Goal: Answer question/provide support

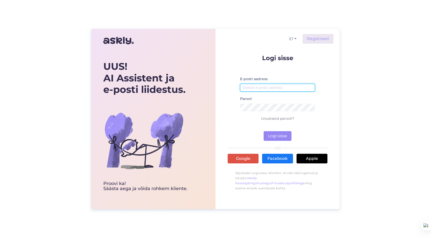
click at [271, 90] on input "email" at bounding box center [277, 88] width 75 height 8
click at [249, 160] on link "Google" at bounding box center [243, 159] width 31 height 10
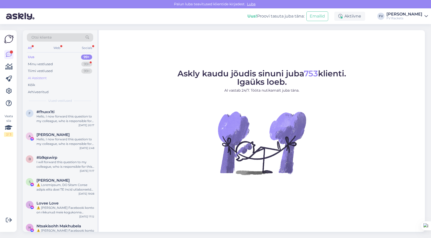
click at [33, 77] on div "AI Assistent" at bounding box center [37, 77] width 19 height 5
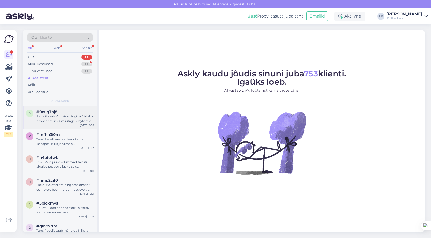
click at [63, 121] on div "Padelit saab Viimsis mängida. Väljaku broneerimiseks kasutage Playtomic rakendu…" at bounding box center [65, 118] width 58 height 9
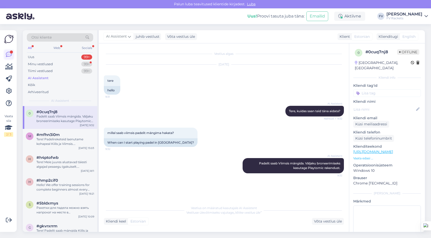
click at [9, 56] on icon at bounding box center [9, 54] width 6 height 6
click at [9, 91] on icon at bounding box center [9, 91] width 6 height 6
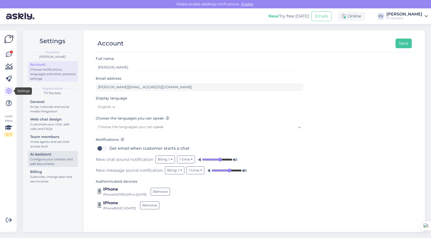
click at [34, 161] on div "Configure your chatbot and add documents" at bounding box center [53, 161] width 46 height 9
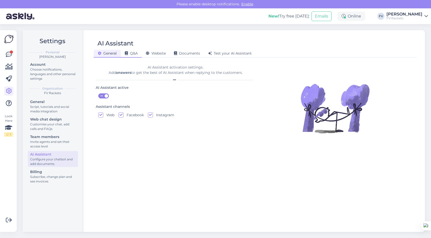
click at [132, 53] on span "Q&A" at bounding box center [131, 53] width 13 height 5
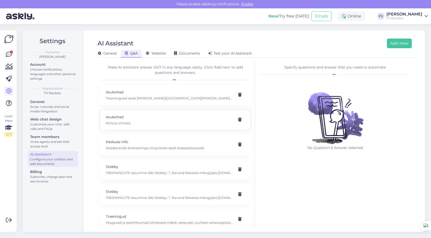
click at [186, 117] on p "Asukohad" at bounding box center [169, 117] width 127 height 6
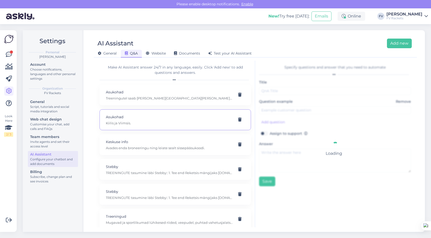
type input "Asukohad"
type input "Kus saab [PERSON_NAME] juures padelit mängida?"
type textarea "Kiilis ja Viimsis."
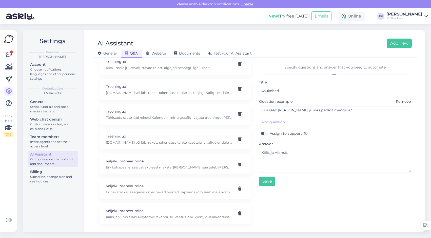
scroll to position [280, 0]
click at [185, 162] on div "Väljaku broneerimine Ei - kohapeal ei saa väljaku eest maksta, [PERSON_NAME] se…" at bounding box center [169, 161] width 127 height 11
type input "Väljaku broneerimine"
type input "Kas saab kohapeal maksta?"
type textarea "Ei - kohapeal ei saa väljaku eest maksta, [PERSON_NAME] see tuleb [PERSON_NAME]…"
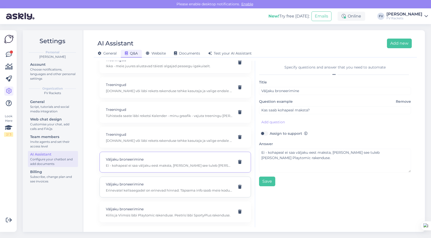
click at [194, 189] on p "Erinevatel kellaaegadel on erinevad hinnad. Täpsema info saab meie kodulehelt "…" at bounding box center [169, 190] width 127 height 5
type input "Kui palju väljak maksab?"
type textarea "Erinevatel kellaaegadel on erinevad hinnad. Täpsema info saab meie kodulehelt "…"
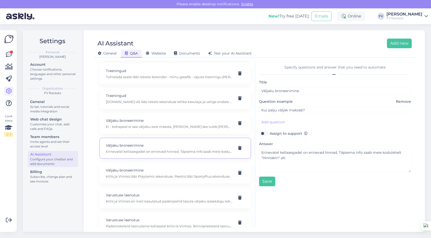
scroll to position [320, 0]
click at [194, 128] on p "Ei - kohapeal ei saa väljaku eest maksta, [PERSON_NAME] see tuleb [PERSON_NAME]…" at bounding box center [169, 126] width 127 height 5
type input "Kas saab kohapeal maksta?"
type textarea "Ei - kohapeal ei saa väljaku eest maksta, [PERSON_NAME] see tuleb [PERSON_NAME]…"
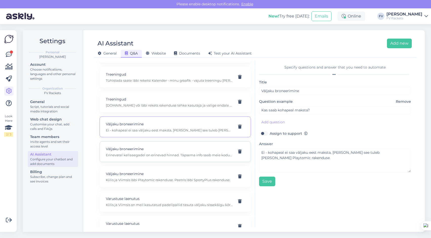
click at [191, 145] on div "Väljaku broneerimine Erinevatel kellaaegadel on erinevad hinnad. Täpsema info s…" at bounding box center [175, 151] width 151 height 21
type input "Kui palju väljak maksab?"
type textarea "Erinevatel kellaaegadel on erinevad hinnad. Täpsema info saab meie kodulehelt "…"
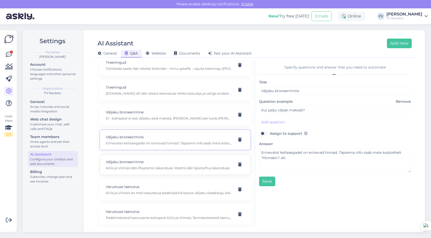
scroll to position [334, 0]
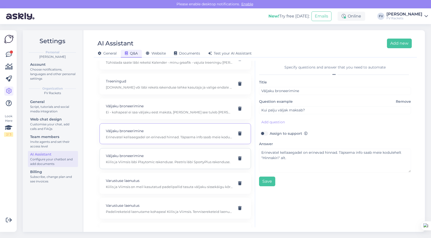
click at [185, 161] on p "Kiilis ja Viimsis läbi Playtomic rakenduse. Peetris läbi SportyPlus rakenduse." at bounding box center [169, 161] width 127 height 5
type input "Kuidas saan väljakut broneerida?"
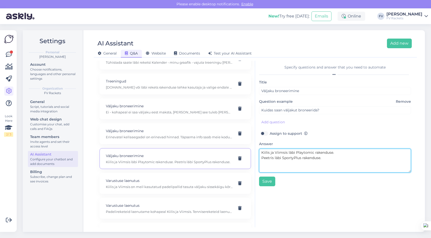
click at [317, 155] on textarea "Kiilis ja Viimsis läbi Playtomic rakenduse. Peetris läbi SportyPlus rakenduse." at bounding box center [335, 160] width 152 height 24
drag, startPoint x: 325, startPoint y: 159, endPoint x: 253, endPoint y: 153, distance: 71.9
click at [253, 153] on div "Make AI Assistant answer 24/7 in any language, easily. Click 'Add new' to add q…" at bounding box center [255, 144] width 319 height 166
type textarea "Meie keskustes toimub väljakute broneerimine läbi Playtomic äpi."
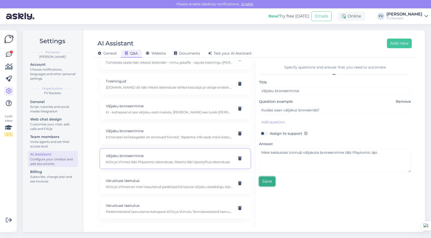
click at [265, 184] on button "Save" at bounding box center [267, 181] width 16 height 10
click at [183, 187] on p "Treeningaegasid näete treeninghaldus keskkonnast rekets [DOMAIN_NAME] [PERSON_N…" at bounding box center [169, 186] width 127 height 5
type input "Treeningud"
type input "Kus näed treeningaegasid?"
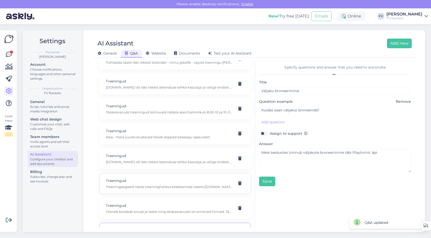
type textarea "Treeningaegasid näete treeninghaldus keskkonnast rekets [DOMAIN_NAME] [PERSON_N…"
click at [185, 161] on p "[DOMAIN_NAME] või läbi rekets rakenduse tehke kasutaja ja valige endale sobival…" at bounding box center [169, 161] width 127 height 5
type input "[PERSON_NAME]. Kuidas saaksin alustada?"
type textarea "[DOMAIN_NAME] või läbi rekets rakenduse tehke kasutaja ja valige endale sobival…"
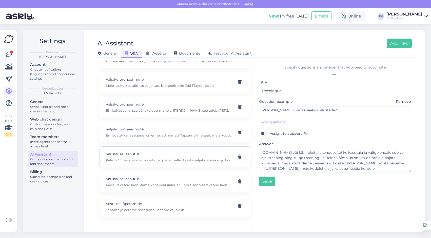
scroll to position [370, 0]
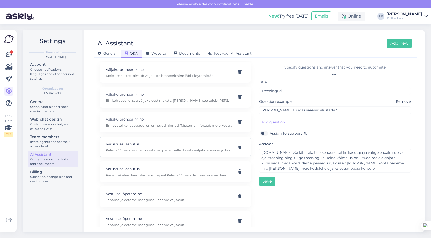
click at [185, 152] on div "Varustuse laenutus Kiilis ja Viimsis on meil kasutatud padelipallid tasuta välj…" at bounding box center [175, 146] width 151 height 21
type input "Varustuse laenutus"
type input "Kas palle saab rentida?"
type textarea "Kiilis ja Viimsis on meil kasutatud padelipallid tasuta väljaku sissekäigu kõrv…"
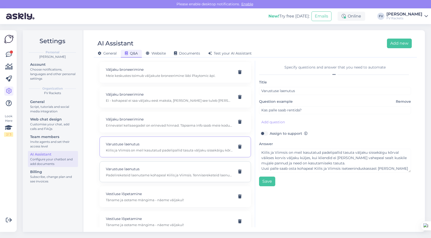
click at [157, 175] on p "Padelireketeid laenutame kohapeal Kiilis ja Viimsis. Tennisereketeid laenutame …" at bounding box center [169, 175] width 127 height 5
type input "Kas teil reketit saab kohapeal laenutada?"
type textarea "Padelireketeid laenutame kohapeal Kiilis ja Viimsis. Tennisereketeid laenutame …"
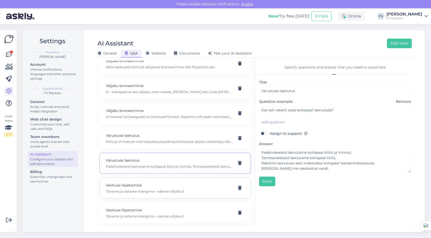
click at [180, 188] on div "Vestluse lõpetamine Täname ja ootame mängima - näeme väljakul!" at bounding box center [169, 187] width 127 height 11
type input "Vestluse lõpetamine"
type input "Aitäh"
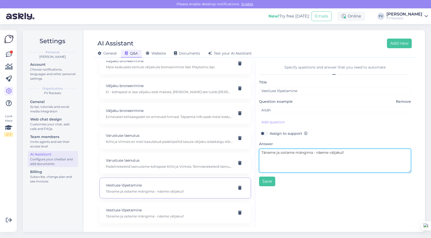
click at [312, 154] on textarea "Täname ja ootame mängima - näeme väljakul!" at bounding box center [335, 160] width 152 height 24
drag, startPoint x: 313, startPoint y: 153, endPoint x: 279, endPoint y: 154, distance: 33.5
click at [279, 154] on textarea "Täname ja ootame mängima - näeme väljakul!" at bounding box center [335, 160] width 152 height 24
drag, startPoint x: 295, startPoint y: 153, endPoint x: 281, endPoint y: 153, distance: 14.7
click at [281, 153] on textarea "Täname ja - näeme väljakul!" at bounding box center [335, 160] width 152 height 24
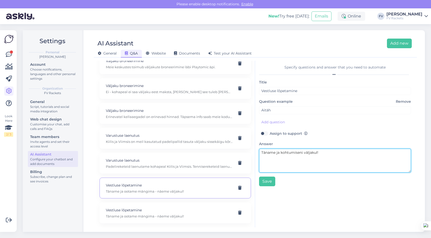
click at [321, 153] on textarea "Täname ja kohtumiseni väljakul!" at bounding box center [335, 160] width 152 height 24
type textarea "Täname ja kohtumiseni väljakul!"
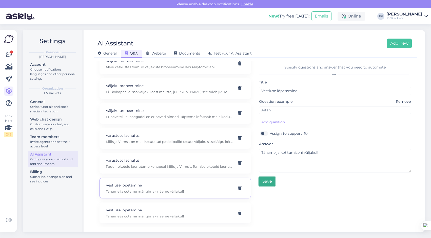
click at [268, 179] on button "Save" at bounding box center [267, 181] width 16 height 10
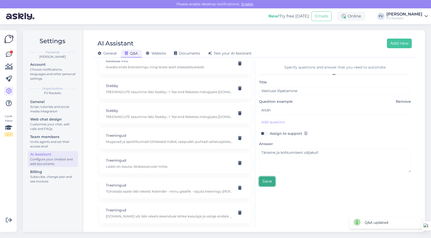
scroll to position [85, 0]
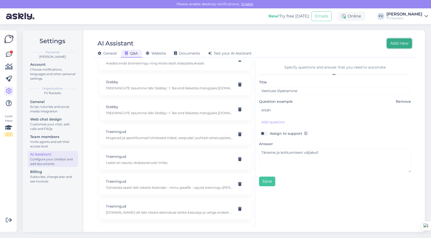
click at [395, 44] on button "Add new" at bounding box center [399, 44] width 25 height 10
click at [169, 159] on div "Treeningud Lastel on tasuta, täiskasvanutel mitte." at bounding box center [169, 159] width 127 height 11
type input "Vestluse lõpetamine"
type input "Aitäh"
type textarea "Täname ja kohtumiseni väljakul!"
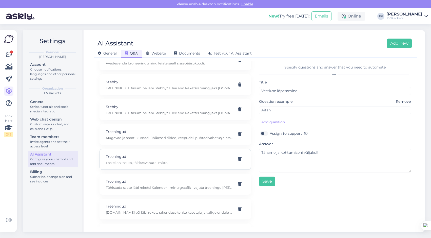
type input "Treeningud"
type input "Kas proovitreening on tasuta?"
type textarea "Lastel on tasuta, täiskasvanutel mitte."
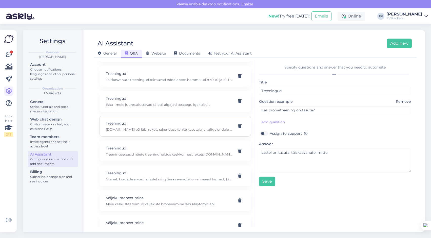
scroll to position [270, 0]
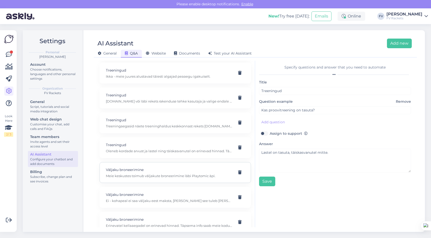
click at [183, 169] on p "Väljaku broneerimine" at bounding box center [169, 170] width 127 height 6
type input "Väljaku broneerimine"
type input "Kuidas saan väljakut broneerida?"
type textarea "Meie keskustes toimub väljakute broneerimine läbi Playtomic äpi."
click at [398, 45] on button "Add new" at bounding box center [399, 44] width 25 height 10
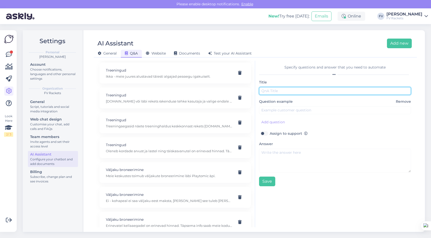
click at [342, 90] on input "text" at bounding box center [335, 91] width 152 height 8
type input "Väljaku broneerimine"
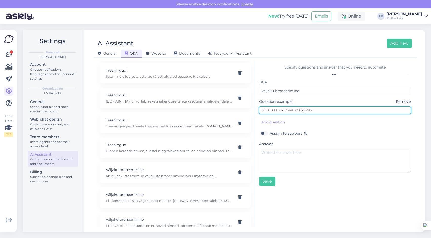
type input "Millal saab Viimsis mängida?"
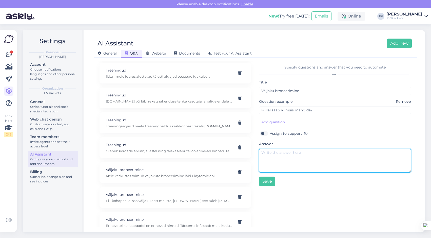
click at [339, 153] on textarea at bounding box center [335, 160] width 152 height 24
type textarea "V"
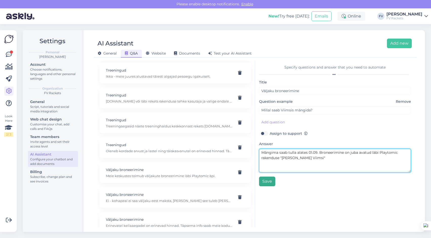
type textarea "Mängima saab tulla alates 01.09. Broneerimine on juba avatud läbi Playtomic rak…"
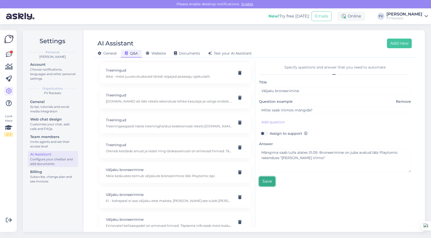
click at [267, 181] on button "Save" at bounding box center [267, 181] width 16 height 10
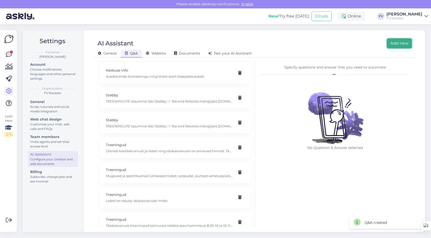
click at [403, 45] on button "Add new" at bounding box center [399, 44] width 25 height 10
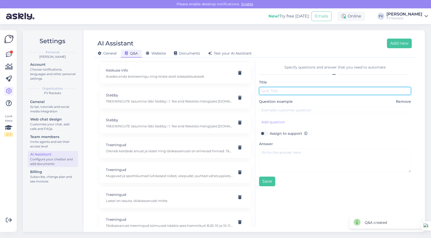
click at [295, 90] on input "text" at bounding box center [335, 91] width 152 height 8
type input "Väljakute broneerimine"
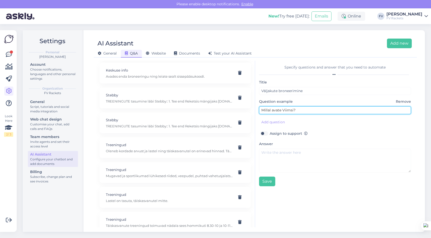
type input "Millal avate Viimsi?"
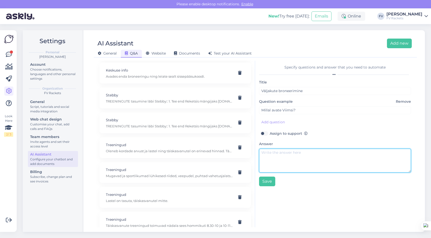
click at [306, 157] on textarea at bounding box center [335, 160] width 152 height 24
type textarea "V"
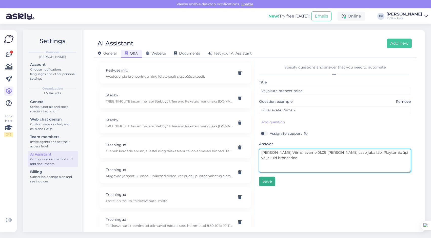
type textarea "[PERSON_NAME] Viimsi avame 01.09 [PERSON_NAME] saab juba läbi Playtomic äpi väl…"
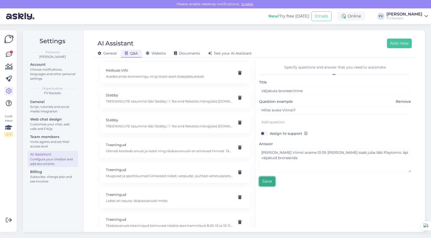
click at [262, 182] on button "Save" at bounding box center [267, 181] width 16 height 10
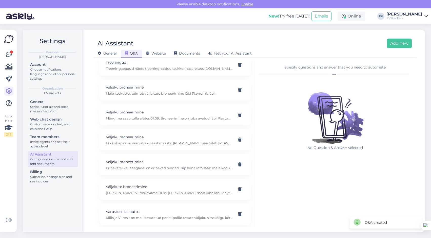
scroll to position [384, 0]
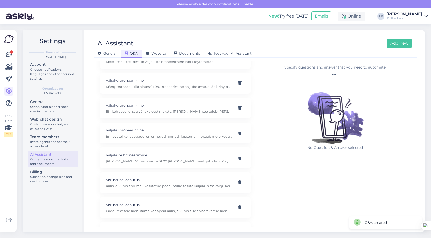
click at [186, 131] on p "Väljaku broneerimine" at bounding box center [169, 130] width 127 height 6
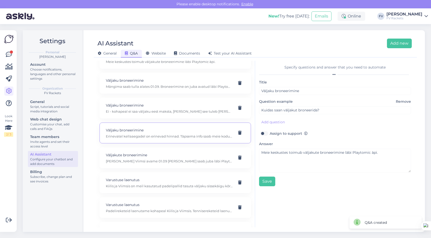
type input "Kui palju väljak maksab?"
type textarea "Erinevatel kellaaegadel on erinevad hinnad. Täpsema info saab meie kodulehelt "…"
click at [180, 86] on p "Mängima saab tulla alates 01.09. Broneerimine on juba avatud läbi Playtomic rak…" at bounding box center [169, 86] width 127 height 5
type input "Millal saab Viimsis mängida?"
type textarea "Mängima saab tulla alates 01.09. Broneerimine on juba avatud läbi Playtomic rak…"
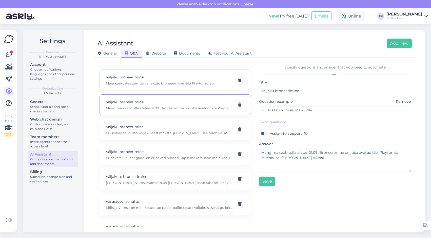
click at [180, 85] on div "Väljaku broneerimine Meie keskustes toimub väljakute broneerimine läbi Playtomi…" at bounding box center [175, 79] width 151 height 21
type input "Kuidas saan väljakut broneerida?"
type textarea "Meie keskustes toimub väljakute broneerimine läbi Playtomic äpi."
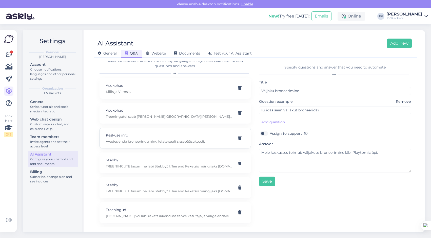
scroll to position [8, 0]
click at [398, 45] on button "Add new" at bounding box center [399, 44] width 25 height 10
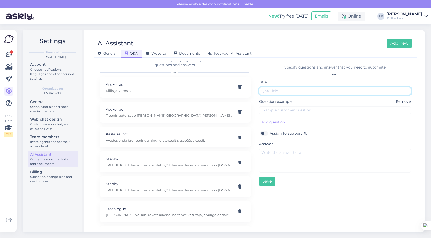
click at [282, 91] on input "text" at bounding box center [335, 91] width 152 height 8
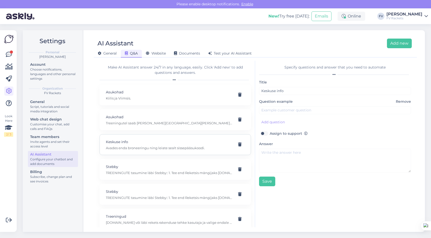
click at [193, 143] on p "Keskuse info" at bounding box center [169, 142] width 127 height 6
type input "Väljaku broneerimine"
type input "Kuidas saan väljakut broneerida?"
type textarea "Meie keskustes toimub väljakute broneerimine läbi Playtomic äpi."
type input "Keskuse info"
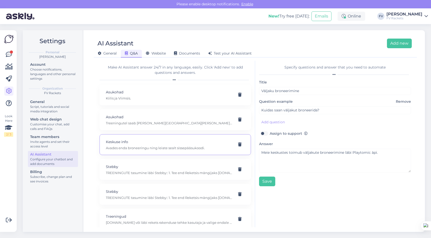
type input "Kuidas keskusesse sisse pääsen?"
type textarea "Avades enda broneeringu ning leiate sealt sissepääsukoodi."
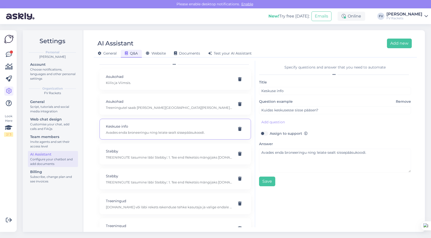
scroll to position [18, 0]
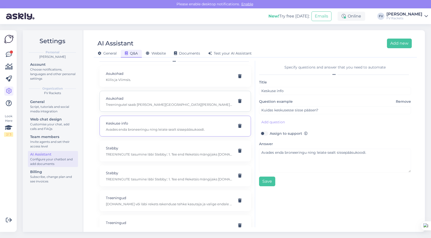
click at [179, 104] on p "Treeningutel saab [PERSON_NAME][GEOGRAPHIC_DATA][PERSON_NAME], [GEOGRAPHIC_DATA…" at bounding box center [169, 104] width 127 height 5
type input "Asukohad"
type input "Kus saab [PERSON_NAME] juures tennist mängida?"
type textarea "Treeningutel saab [PERSON_NAME][GEOGRAPHIC_DATA][PERSON_NAME], [GEOGRAPHIC_DATA…"
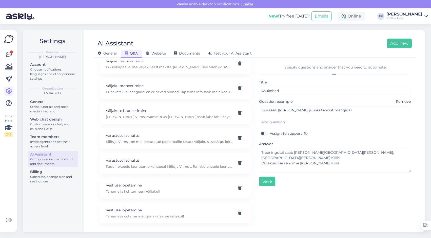
scroll to position [0, 0]
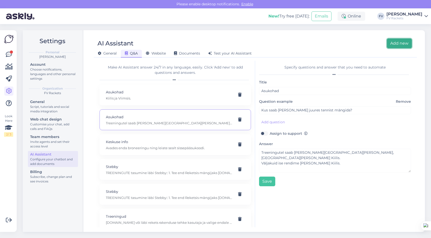
click at [399, 44] on button "Add new" at bounding box center [399, 44] width 25 height 10
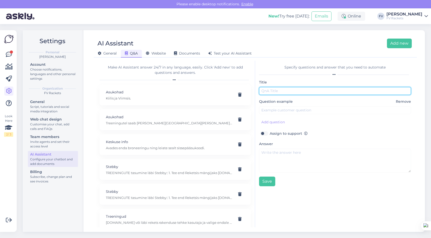
click at [306, 90] on input "text" at bounding box center [335, 91] width 152 height 8
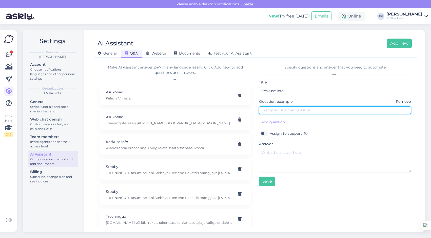
click at [294, 111] on input "text" at bounding box center [335, 110] width 152 height 8
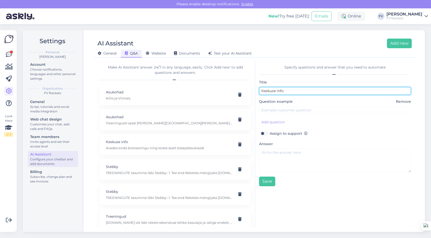
click at [295, 93] on input "Keskuse info" at bounding box center [335, 91] width 152 height 8
type input "Keskuse info - saun"
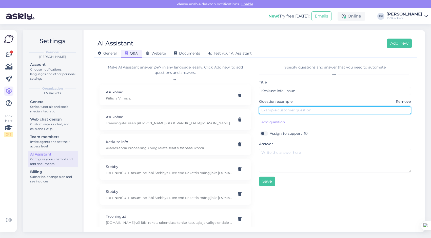
click at [284, 110] on input "text" at bounding box center [335, 110] width 152 height 8
type input "Kas Teie juures saunad on?"
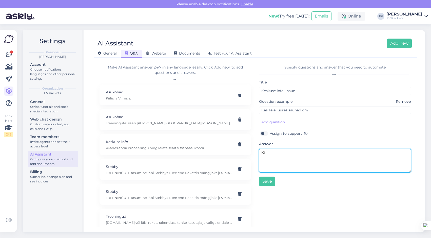
type textarea "K"
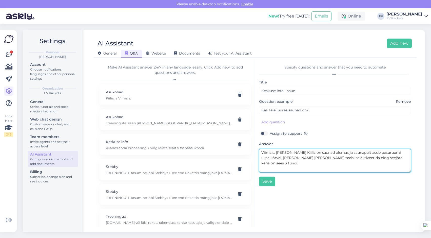
click at [261, 152] on textarea "Viimsis, [PERSON_NAME] Kiilis on saunad olemas ja saunapult asub pesuruumi ukse…" at bounding box center [335, 160] width 152 height 24
click at [279, 163] on textarea "Meie keskustes Viimsis, [PERSON_NAME] Kiilis on saunad olemas ja saunapult asub…" at bounding box center [335, 160] width 152 height 24
click at [334, 152] on textarea "Meie keskustes Viimsis, [PERSON_NAME] Kiilis on saunad olemas ja saunapult asub…" at bounding box center [335, 160] width 152 height 24
type textarea "Meie keskustes Viimsis, [PERSON_NAME] Kiilis on saunad olemas ja saunapult asub…"
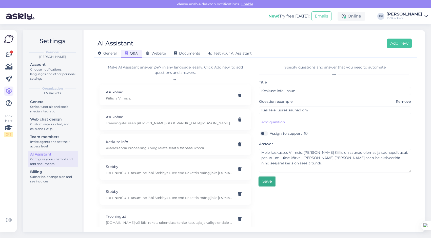
click at [267, 180] on button "Save" at bounding box center [267, 181] width 16 height 10
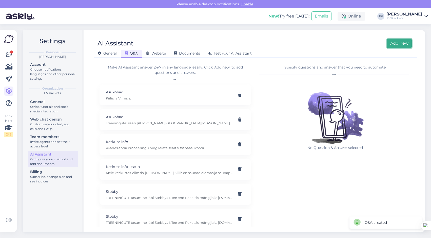
click at [398, 43] on button "Add new" at bounding box center [399, 44] width 25 height 10
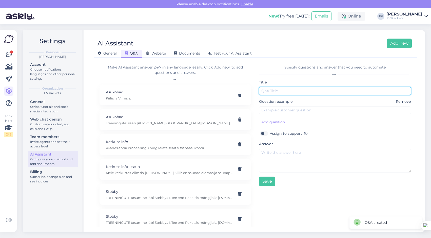
click at [317, 91] on input "text" at bounding box center [335, 91] width 152 height 8
type input "Keskuse info - parkimine"
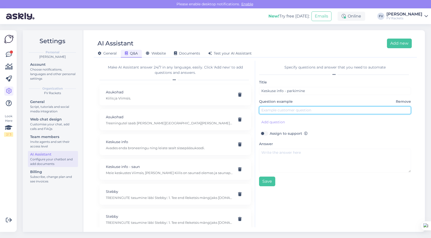
type input "T"
type input "Kas Teie juures on tasuta parkimine?"
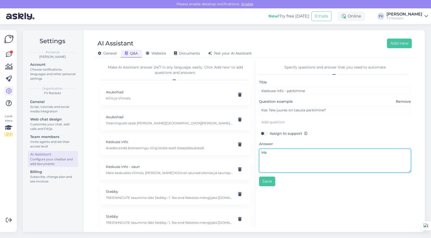
type textarea "M"
type textarea "P"
type textarea "K"
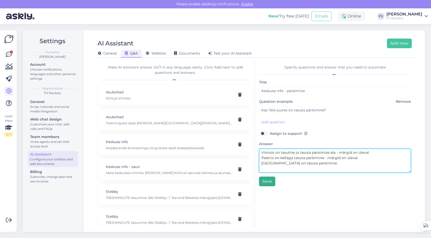
type textarea "Viimsis on tasuline ja tasuta parkimise ala - märgid on üleval. Peetris on kell…"
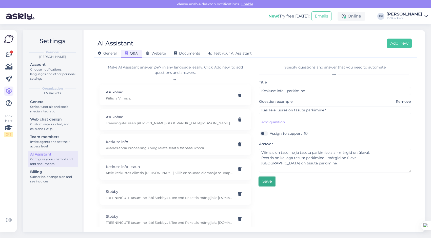
click at [270, 181] on button "Save" at bounding box center [267, 181] width 16 height 10
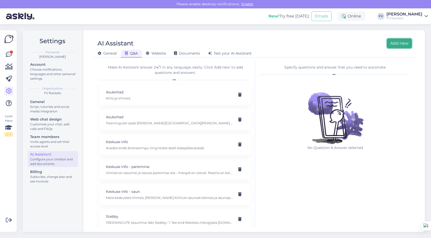
click at [397, 44] on button "Add new" at bounding box center [399, 44] width 25 height 10
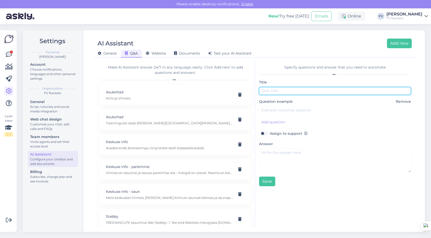
click at [315, 91] on input "text" at bounding box center [335, 91] width 152 height 8
type input "Treeningute info"
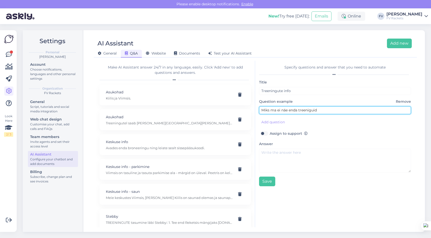
type input "Miks ma ei näe enda treeniguid"
click at [333, 147] on div "Answer" at bounding box center [335, 157] width 152 height 32
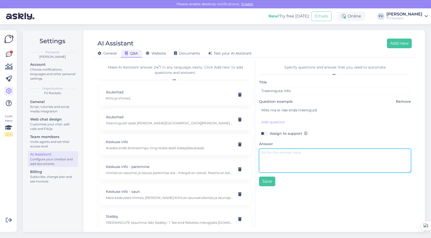
click at [333, 149] on textarea at bounding box center [335, 160] width 152 height 24
type textarea "Treeningud"
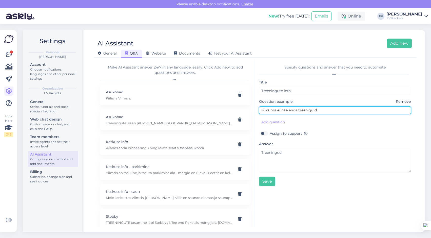
click at [326, 110] on input "Miks ma ei näe enda treeniguid" at bounding box center [335, 110] width 152 height 8
type input "Miks ma ei näe enda treeniguid?"
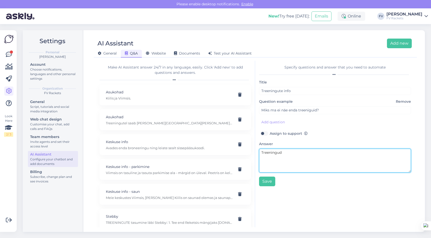
click at [297, 157] on textarea "Treeningud" at bounding box center [335, 160] width 152 height 24
drag, startPoint x: 329, startPoint y: 158, endPoint x: 258, endPoint y: 159, distance: 70.7
click at [258, 159] on div "Specify questions and answer that you need to automate Title Treeningute info Q…" at bounding box center [335, 144] width 160 height 166
click at [277, 158] on textarea "Treeningud on nähtaval REKETS rakenduses [PERSON_NAME] hilisõhtust - hetkel sis…" at bounding box center [335, 160] width 152 height 24
click at [262, 158] on textarea "Treeningud on nähtaval REKETS rakenduses [PERSON_NAME] hilisõhtust - hetkel sis…" at bounding box center [335, 160] width 152 height 24
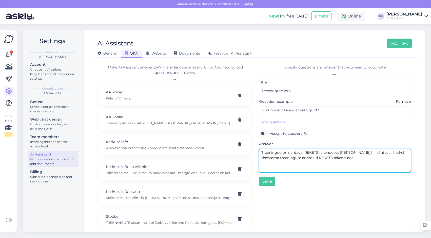
click at [299, 158] on textarea "Treeningud on nähtaval REKETS rakenduses [PERSON_NAME] hilisõhtust - hetkel sis…" at bounding box center [335, 160] width 152 height 24
click at [336, 158] on textarea "Treeningud on nähtaval REKETS rakenduses [PERSON_NAME] hilisõhtust - hetkel sis…" at bounding box center [335, 160] width 152 height 24
drag, startPoint x: 333, startPoint y: 158, endPoint x: 371, endPoint y: 154, distance: 38.7
click at [371, 154] on textarea "Treeningud on nähtaval REKETS rakenduses [PERSON_NAME] hilisõhtust - hetkel sis…" at bounding box center [335, 160] width 152 height 24
click at [262, 152] on textarea "Treeningud on nähtaval REKETS rakenduses [PERSON_NAME] hilisõhtust." at bounding box center [335, 160] width 152 height 24
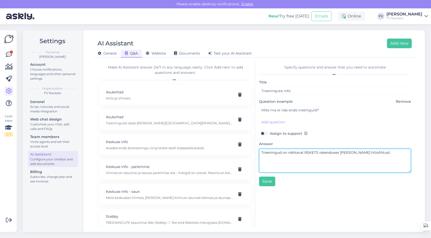
paste textarea "hetkel sisestama treeningute infot REKETS rakendusse."
click at [263, 153] on textarea "hetkel sisestama treeningute infot REKETS rakendusse.Treeningud on nähtaval REK…" at bounding box center [335, 160] width 152 height 24
click at [362, 153] on textarea "Hetkel sisestama treeningute infot REKETS rakendusse.Treeningud on nähtaval REK…" at bounding box center [335, 160] width 152 height 24
drag, startPoint x: 388, startPoint y: 154, endPoint x: 364, endPoint y: 154, distance: 24.1
click at [364, 154] on textarea "Hetkel sisestama treeningute infot REKETS rakendusse ja reeningud on nähtaval R…" at bounding box center [335, 160] width 152 height 24
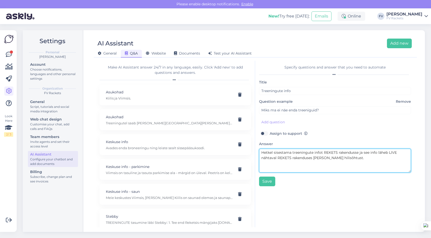
drag, startPoint x: 313, startPoint y: 158, endPoint x: 258, endPoint y: 158, distance: 54.5
click at [258, 158] on div "Specify questions and answer that you need to automate Title Treeningute info Q…" at bounding box center [335, 144] width 160 height 166
click at [289, 156] on textarea "Hetkel sisestama treeningute infot REKETS rakendusse ja see info läheb LIVE [PE…" at bounding box center [335, 160] width 152 height 24
click at [399, 153] on textarea "Hetkel sisestama treeningute infot REKETS rakendusse ja see info läheb LIVE [PE…" at bounding box center [335, 160] width 152 height 24
click at [290, 157] on textarea "Hetkel sisestama treeningute infot REKETS rakendusse ja see info läheb LIVE [PE…" at bounding box center [335, 160] width 152 height 24
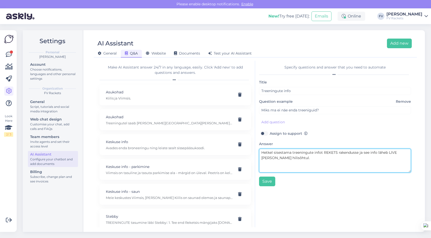
click at [358, 153] on textarea "Hetkel sisestama treeningute infot REKETS rakendusse ja see info läheb LIVE [PE…" at bounding box center [335, 160] width 152 height 24
click at [322, 152] on textarea "Hetkel sisestama treeningute infot REKETS rakenduses ja see info läheb LIVE [PE…" at bounding box center [335, 160] width 152 height 24
click at [291, 152] on textarea "Hetkel sisestama treeningkalendrit REKETS rakenduses ja see info läheb LIVE [PE…" at bounding box center [335, 160] width 152 height 24
click at [282, 158] on textarea "Hetkel sisestame treeningkalendrit REKETS rakenduses ja see info läheb LIVE [PE…" at bounding box center [335, 160] width 152 height 24
drag, startPoint x: 379, startPoint y: 153, endPoint x: 371, endPoint y: 153, distance: 7.9
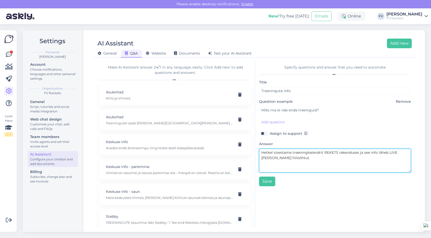
click at [371, 153] on textarea "Hetkel sisestame treeningkalendrit REKETS rakenduses ja see info läheb LIVE [PE…" at bounding box center [335, 160] width 152 height 24
type textarea "Hetkel sisestame treeningkalendrit REKETS rakenduses ja see läheb LIVE [PERSON_…"
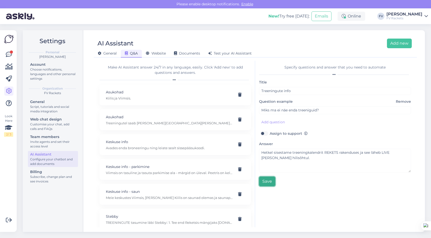
click at [268, 184] on button "Save" at bounding box center [267, 181] width 16 height 10
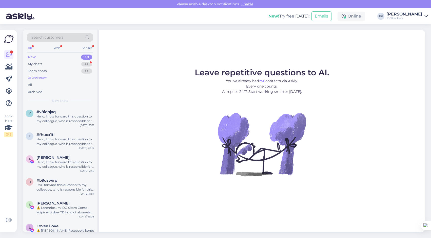
click at [38, 79] on div "AI Assistant" at bounding box center [37, 77] width 19 height 5
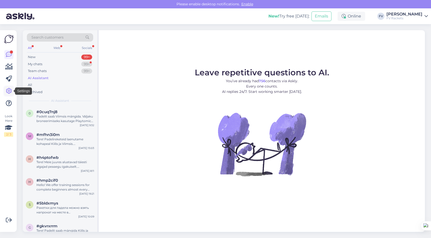
click at [9, 91] on icon at bounding box center [9, 91] width 6 height 6
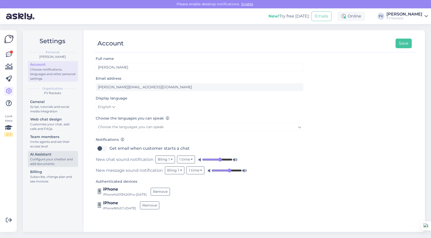
click at [56, 153] on div "AI Assistant" at bounding box center [53, 153] width 46 height 5
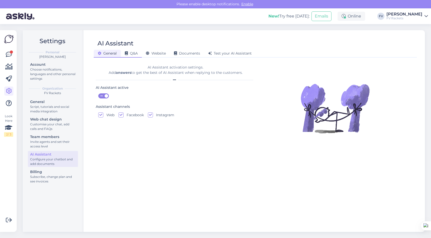
click at [137, 52] on span "Q&A" at bounding box center [131, 53] width 13 height 5
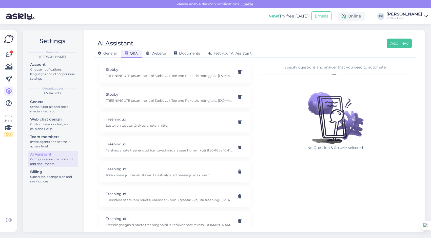
scroll to position [173, 0]
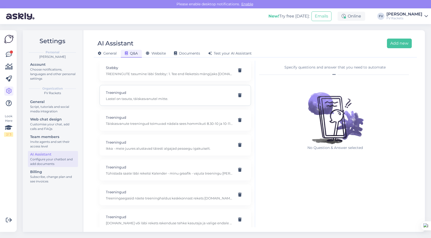
click at [176, 103] on div "Treeningud Lastel on tasuta, täiskasvanutel mitte." at bounding box center [175, 95] width 151 height 21
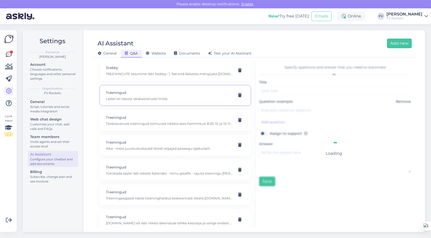
type input "Treeningud"
type input "Kas proovitreening on tasuta?"
type textarea "Lastel on tasuta, täiskasvanutel mitte."
click at [176, 103] on div "Treeningud Lastel on tasuta, täiskasvanutel mitte." at bounding box center [175, 95] width 151 height 21
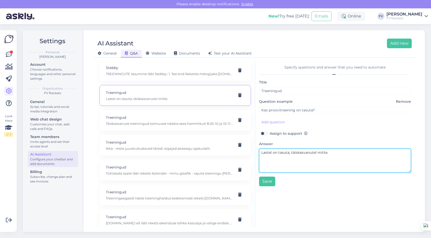
click at [335, 154] on textarea "Lastel on tasuta, täiskasvanutel mitte." at bounding box center [335, 160] width 152 height 24
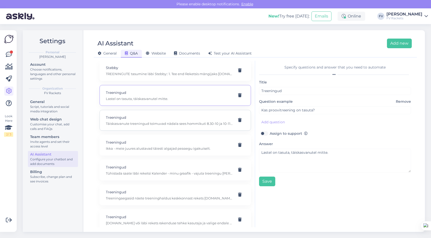
click at [175, 125] on p "Täiskasvanute treeningud toimuvad nädala sees hommikuti 8.30-10 ja 10-11.30, õh…" at bounding box center [169, 123] width 127 height 5
type input "Millal treeningud toimuvad?"
type textarea "Täiskasvanute treeningud toimuvad nädala sees hommikuti 8.30-10 ja 10-11.30, õh…"
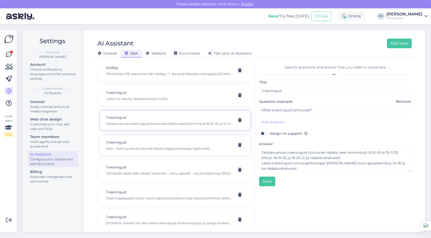
click at [181, 148] on p "Ikka - meie juures alustavad täiesti algajad peaaegu igakuiselt." at bounding box center [169, 148] width 127 height 5
type input "Kas täiesti algajatele ka trenni on?"
type textarea "Ikka - meie juures alustavad täiesti algajad peaaegu igakuiselt."
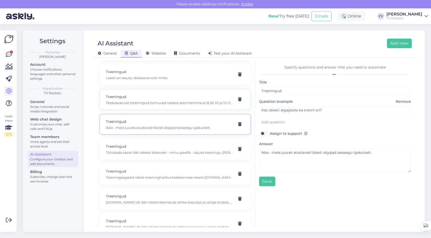
scroll to position [194, 0]
click at [181, 148] on p "Treeningud" at bounding box center [169, 146] width 127 height 6
type input "Soovin tühistada treeningu"
type textarea "Tühistada saate läbi reketsi Kalender - minu graafik - vajuta treeningu [PERSON…"
click at [180, 173] on p "Treeningud" at bounding box center [169, 171] width 127 height 6
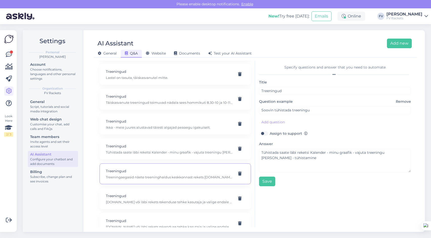
type input "Kus näed treeningaegasid?"
type textarea "Treeningaegasid näete treeninghaldus keskkonnast rekets [DOMAIN_NAME] [PERSON_N…"
click at [200, 199] on div "Treeningud app.rekets.com või läbi rekets rakenduse tehke kasutaja ja valige en…" at bounding box center [169, 198] width 127 height 11
type input "[PERSON_NAME]. Kuidas saaksin alustada?"
type textarea "[DOMAIN_NAME] või läbi rekets rakenduse tehke kasutaja ja valige endale sobival…"
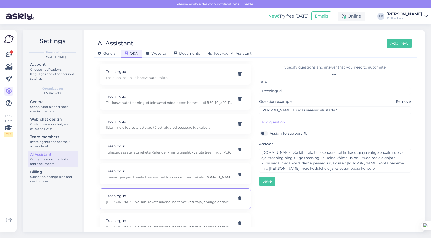
click at [200, 199] on div "Treeningud app.rekets.com või läbi rekets rakenduse tehke kasutaja ja valige en…" at bounding box center [169, 198] width 127 height 11
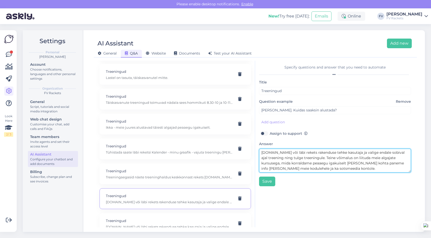
drag, startPoint x: 332, startPoint y: 168, endPoint x: 253, endPoint y: 151, distance: 81.1
click at [253, 151] on div "Make AI Assistant answer 24/7 in any language, easily. Click 'Add new' to add q…" at bounding box center [255, 144] width 319 height 166
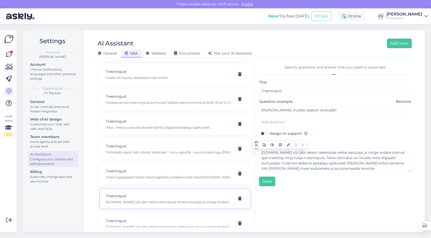
click at [340, 186] on div "Specify questions and answer that you need to automate Title Treeningud Questio…" at bounding box center [335, 144] width 160 height 166
click at [179, 216] on div "Treeningud app.rekets.com või läbi rekets rakenduse tehke kasutaja ja valige en…" at bounding box center [175, 223] width 151 height 21
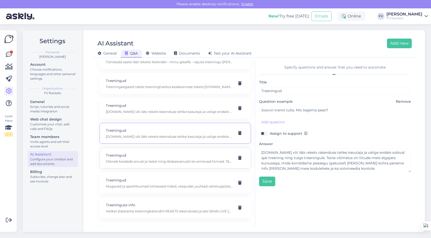
scroll to position [285, 0]
click at [183, 150] on div "Treeningud Oleneb kordade arvust ja lastel ning täiskasvanutel on erinevad hinn…" at bounding box center [175, 156] width 151 height 21
type input "Kui palju trenn maksab?"
type textarea "Oleneb kordade arvust ja lastel ning täiskasvanutel on erinevad hinnad. Täpsema…"
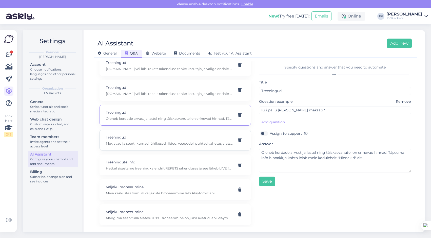
scroll to position [360, 0]
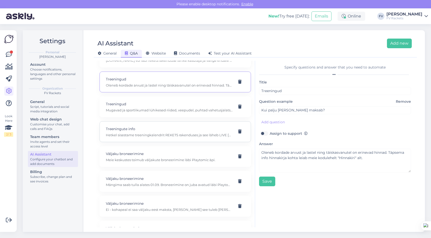
click at [193, 137] on p "Hetkel sisestame treeningkalendrit REKETS rakenduses ja see läheb LIVE [PERSON_…" at bounding box center [169, 134] width 127 height 5
type input "Treeningute info"
type input "Miks ma ei näe enda treeniguid?"
type textarea "Hetkel sisestame treeningkalendrit REKETS rakenduses ja see läheb LIVE [PERSON_…"
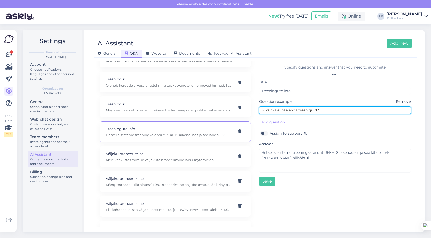
drag, startPoint x: 322, startPoint y: 108, endPoint x: 253, endPoint y: 109, distance: 68.9
click at [253, 109] on div "Make AI Assistant answer 24/7 in any language, easily. Click 'Add new' to add q…" at bounding box center [255, 144] width 319 height 166
type input "K"
click at [263, 111] on input "Soovin lisada" at bounding box center [335, 110] width 152 height 8
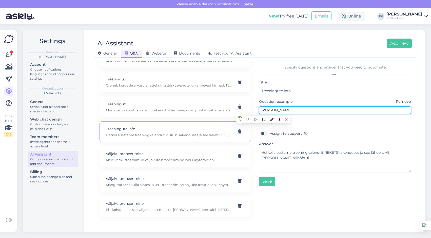
click at [263, 111] on input "Soovin lisada" at bounding box center [335, 110] width 152 height 8
type input "Kuidas saan lisada lapse reketsis enda kontole"
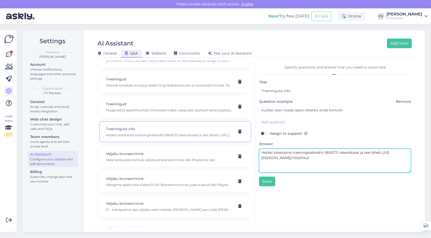
drag, startPoint x: 298, startPoint y: 163, endPoint x: 246, endPoint y: 143, distance: 55.7
click at [246, 143] on div "Make AI Assistant answer 24/7 in any language, easily. Click 'Add new' to add q…" at bounding box center [255, 144] width 319 height 166
paste textarea "Kui olen ise juba Reketsis mängija, siis kuidas saan lapse mängijaks lisada? Ar…"
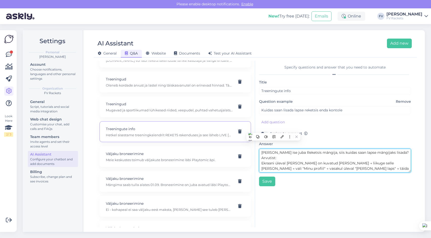
scroll to position [9, 0]
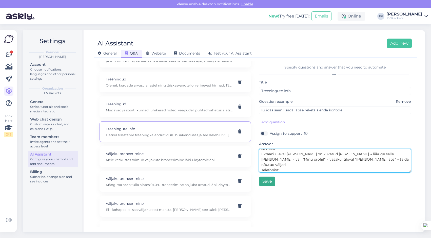
type textarea "Kui olen ise juba Reketsis mängija, siis kuidas saan lapse mängijaks lisada? Ar…"
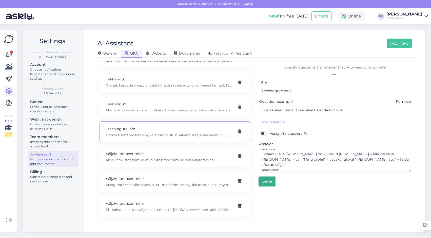
click at [264, 185] on button "Save" at bounding box center [267, 181] width 16 height 10
click at [264, 185] on div "Saving . . ." at bounding box center [335, 144] width 160 height 166
